Goal: Task Accomplishment & Management: Use online tool/utility

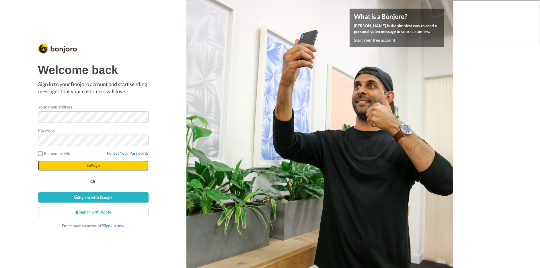
click at [92, 167] on span "Let's go" at bounding box center [93, 165] width 13 height 5
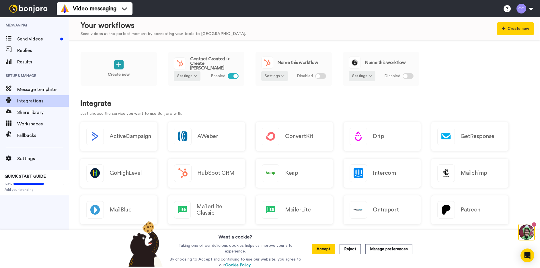
click at [247, 10] on div "Video messaging Help docs Settings" at bounding box center [298, 8] width 483 height 17
click at [328, 249] on button "Accept" at bounding box center [323, 249] width 23 height 10
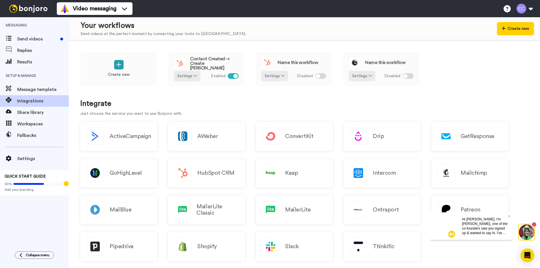
click at [32, 218] on div "Messaging Send videos Replies Results Setup & Manage Message template Integrati…" at bounding box center [34, 131] width 69 height 228
click at [233, 75] on div at bounding box center [233, 76] width 11 height 6
